Goal: Complete application form

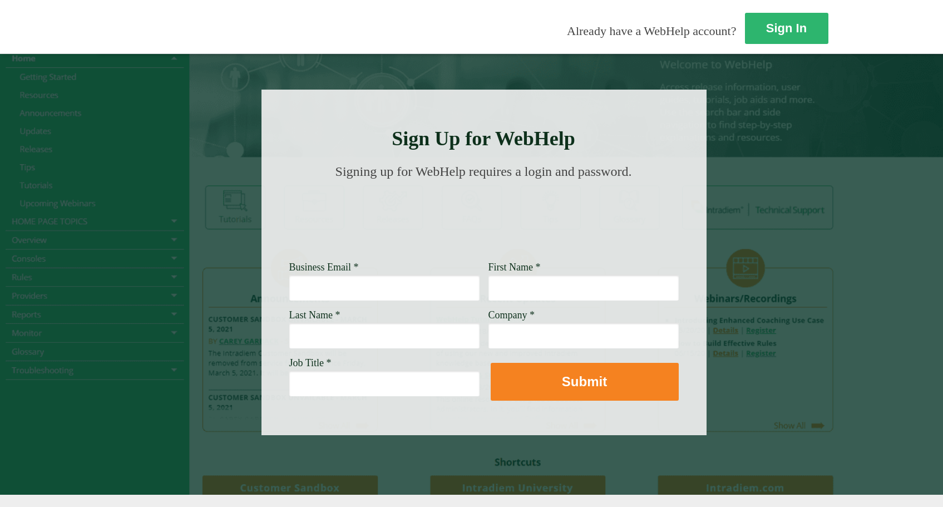
click at [289, 285] on input "Business Email *" at bounding box center [384, 288] width 190 height 26
click at [289, 292] on input "Business Email *" at bounding box center [384, 288] width 190 height 26
click at [399, 302] on div at bounding box center [484, 263] width 445 height 346
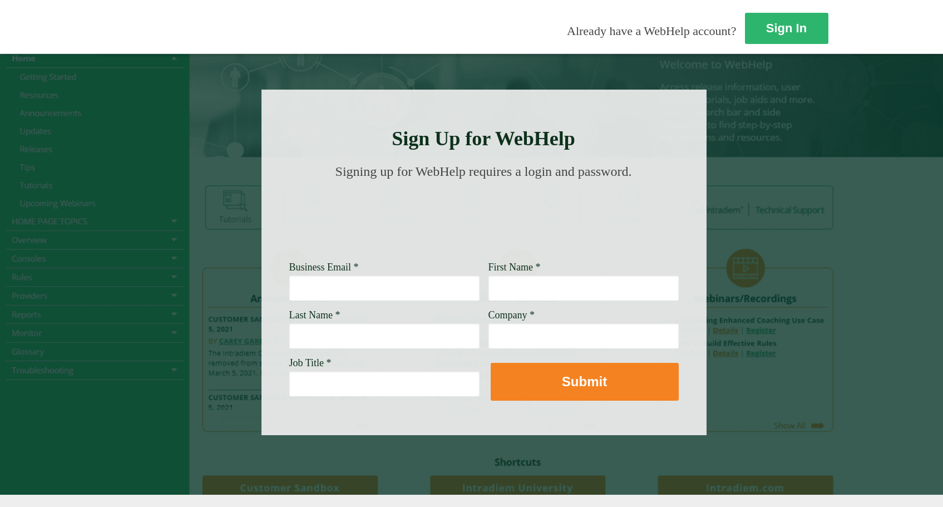
click at [489, 288] on input "First Name *" at bounding box center [584, 288] width 190 height 26
click at [302, 294] on input "Business Email *" at bounding box center [384, 288] width 190 height 26
type input "C"
type input "[PERSON_NAME][EMAIL_ADDRESS][PERSON_NAME][DOMAIN_NAME]"
type input "[PERSON_NAME]"
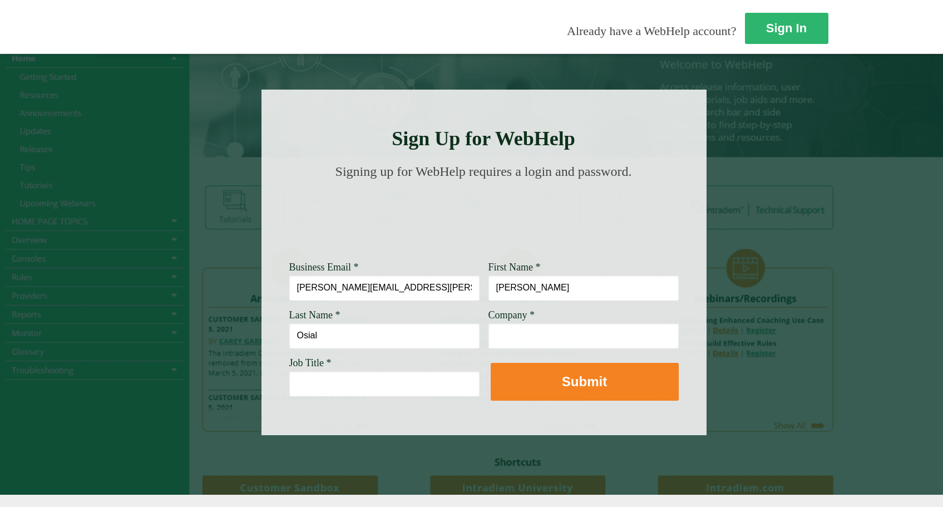
type input "Osial"
type input "[PERSON_NAME] Fargo"
drag, startPoint x: 218, startPoint y: 387, endPoint x: 223, endPoint y: 348, distance: 39.3
click at [289, 386] on input "Job Title *" at bounding box center [384, 384] width 190 height 26
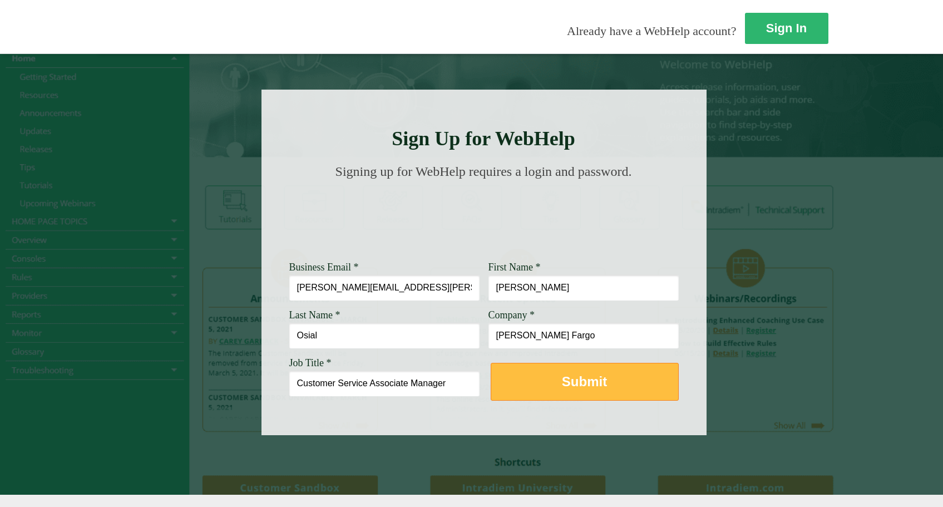
type input "Customer Service Associate Manager"
click at [491, 368] on button "Submit" at bounding box center [585, 382] width 188 height 38
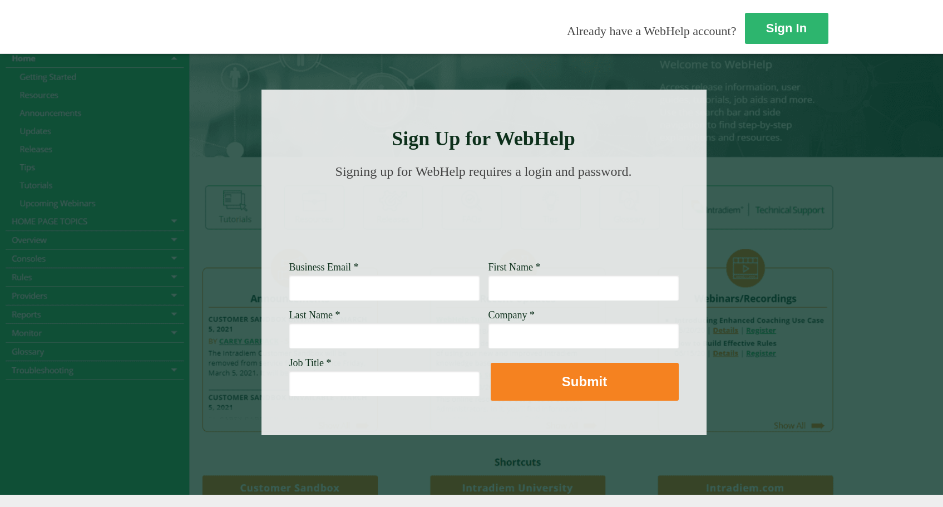
click at [318, 290] on input "Business Email *" at bounding box center [384, 288] width 190 height 26
click at [481, 179] on span "Signing up for WebHelp requires a login and password." at bounding box center [484, 171] width 297 height 14
click at [745, 34] on link "Sign In" at bounding box center [787, 29] width 85 height 32
click at [516, 106] on div at bounding box center [484, 263] width 445 height 346
